Goal: Download file/media

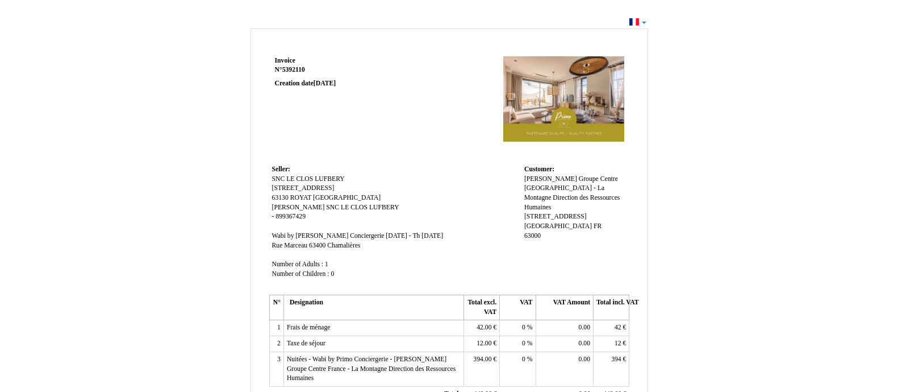
scroll to position [276, 0]
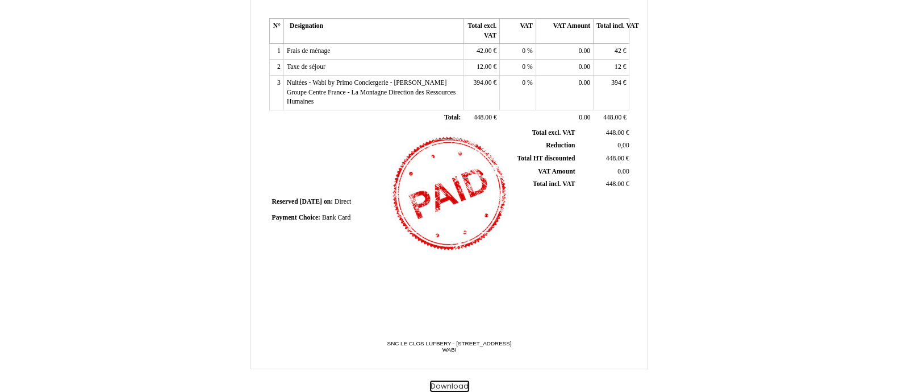
click at [452, 385] on button "Download" at bounding box center [449, 386] width 39 height 12
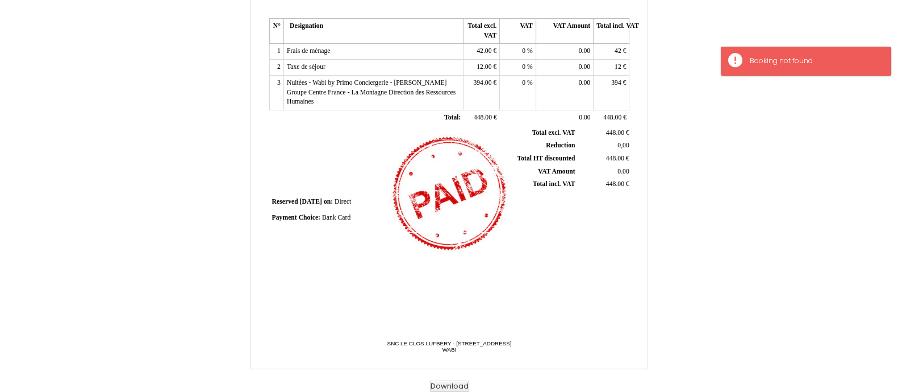
drag, startPoint x: 824, startPoint y: 202, endPoint x: 764, endPoint y: 199, distance: 59.7
click at [823, 201] on div "Invoice Invoice N° 5392110 5392110 Creation date [DATE] Seller: Seller: SNC LE …" at bounding box center [449, 65] width 898 height 654
click at [448, 382] on button "Download" at bounding box center [449, 386] width 39 height 12
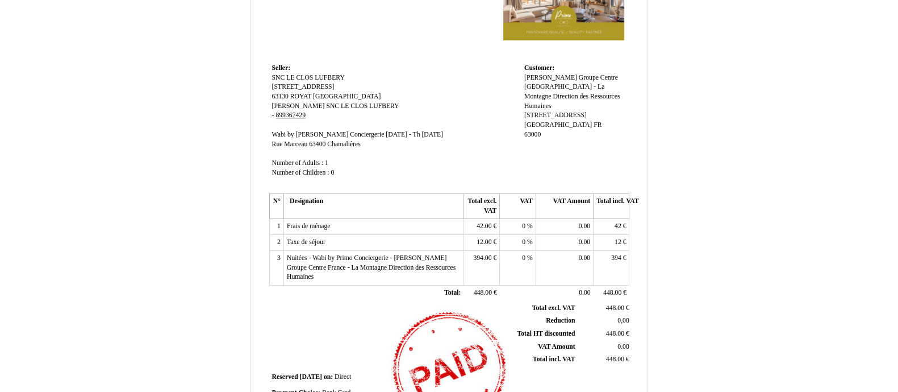
scroll to position [0, 0]
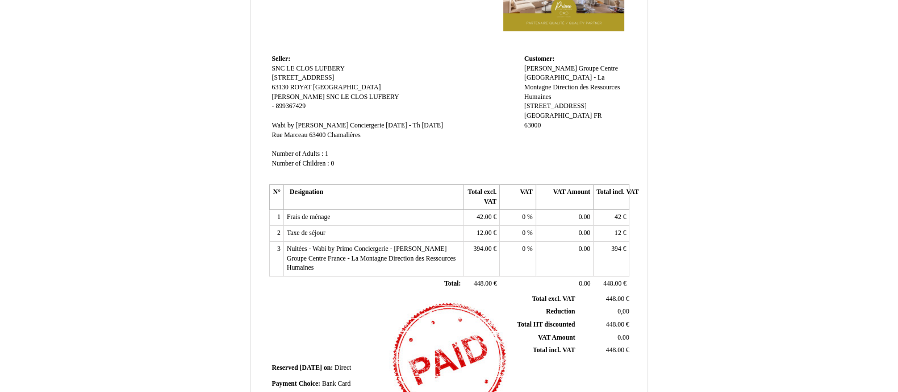
scroll to position [276, 0]
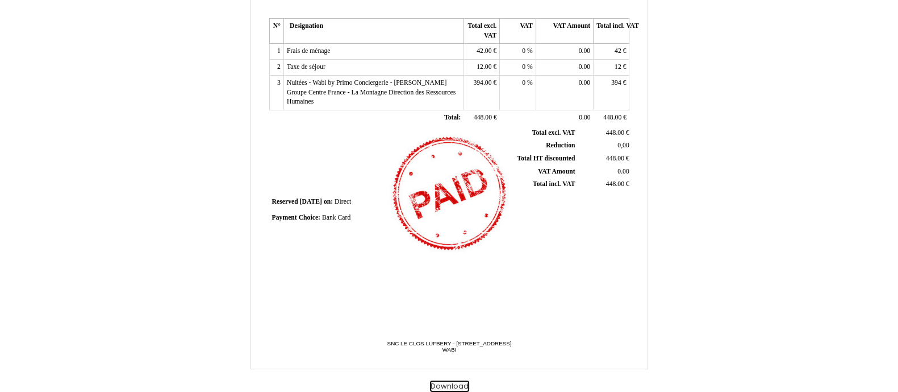
click at [449, 380] on button "Download" at bounding box center [449, 386] width 39 height 12
